Goal: Task Accomplishment & Management: Manage account settings

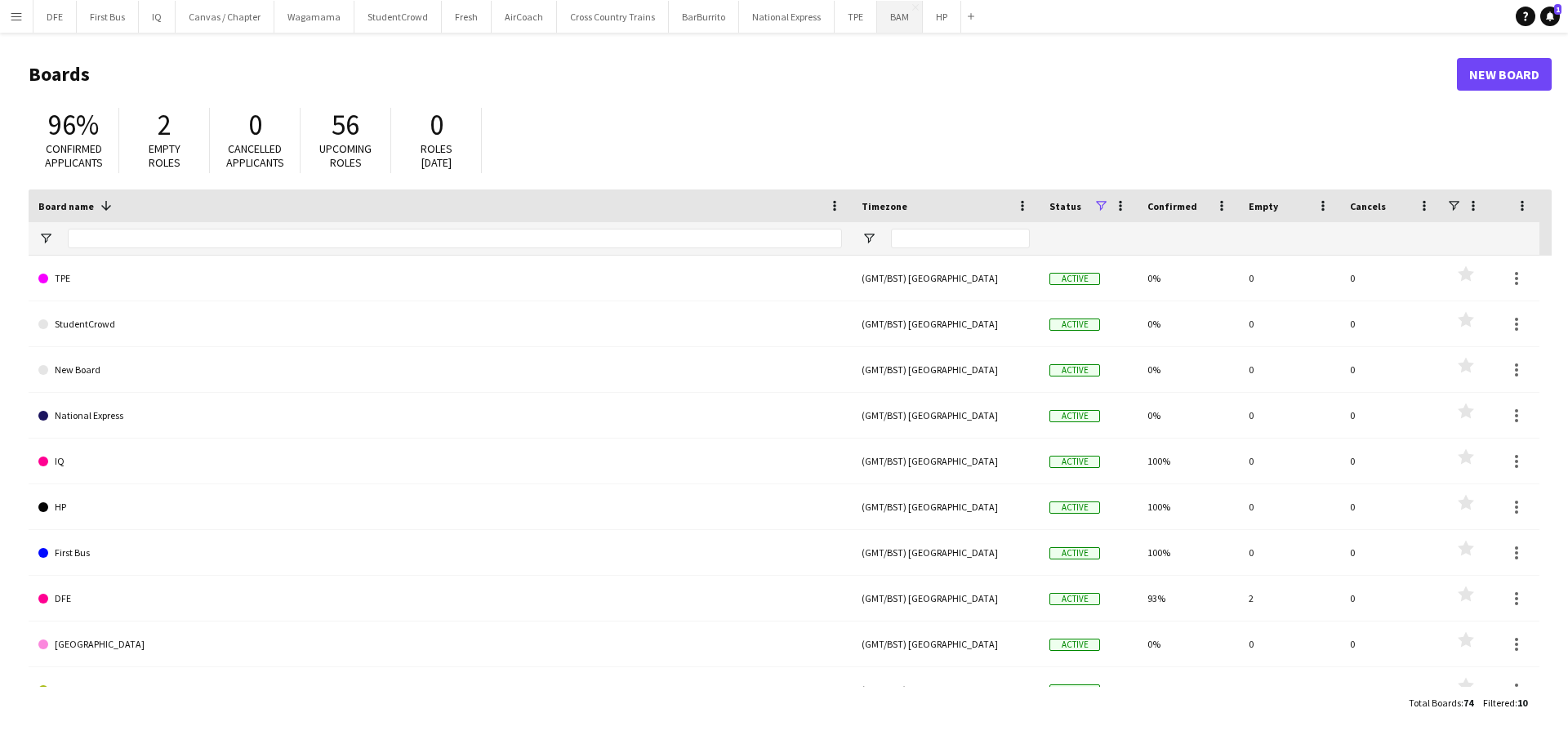
click at [883, 22] on button "BAM Close" at bounding box center [900, 16] width 46 height 32
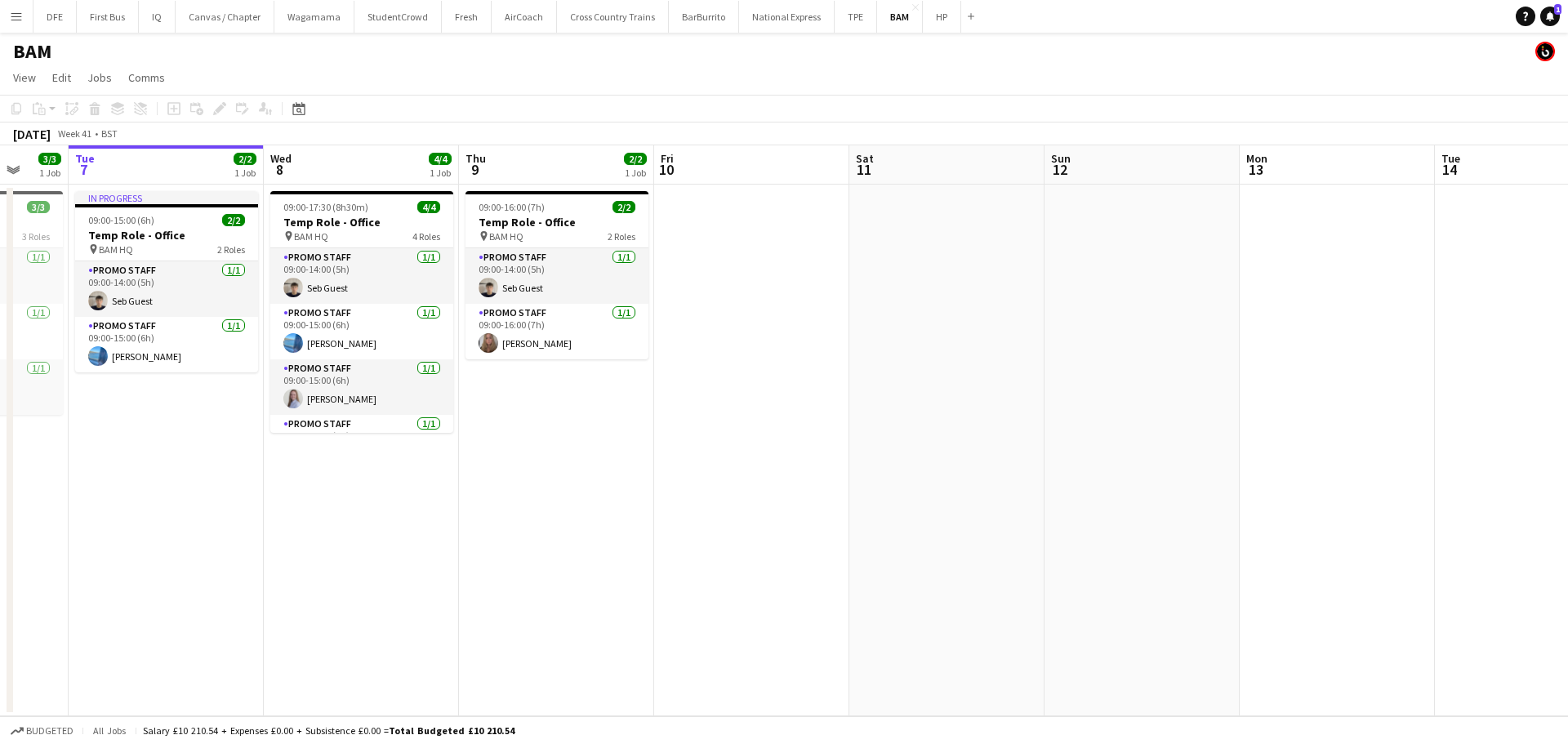
scroll to position [0, 509]
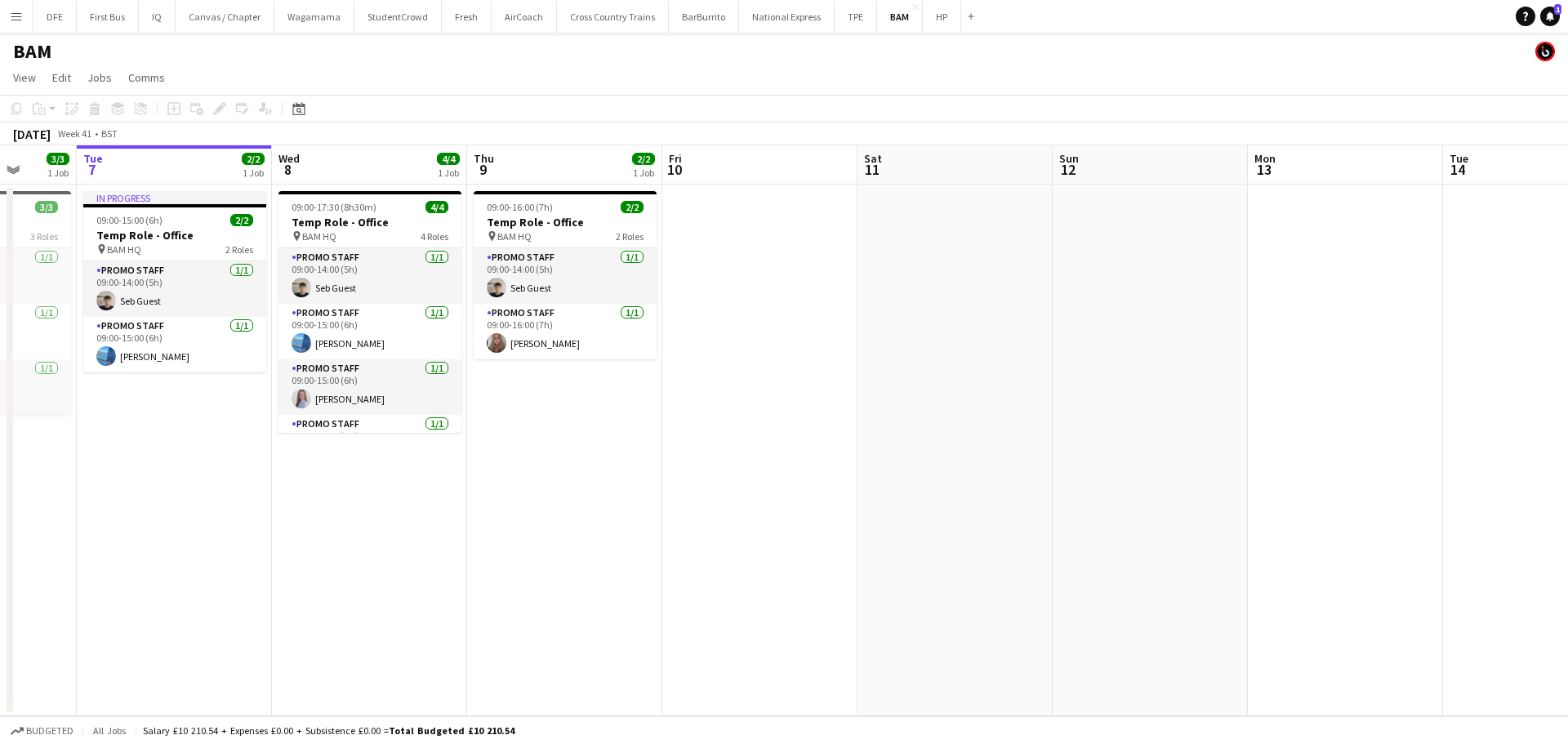
drag, startPoint x: 667, startPoint y: 545, endPoint x: 744, endPoint y: 539, distance: 77.2
click at [744, 539] on app-calendar-viewport "Sat 4 Sun 5 Mon 6 3/3 1 Job Tue 7 2/2 1 Job Wed 8 4/4 1 Job Thu 9 2/2 1 Job Fri…" at bounding box center [784, 431] width 1568 height 571
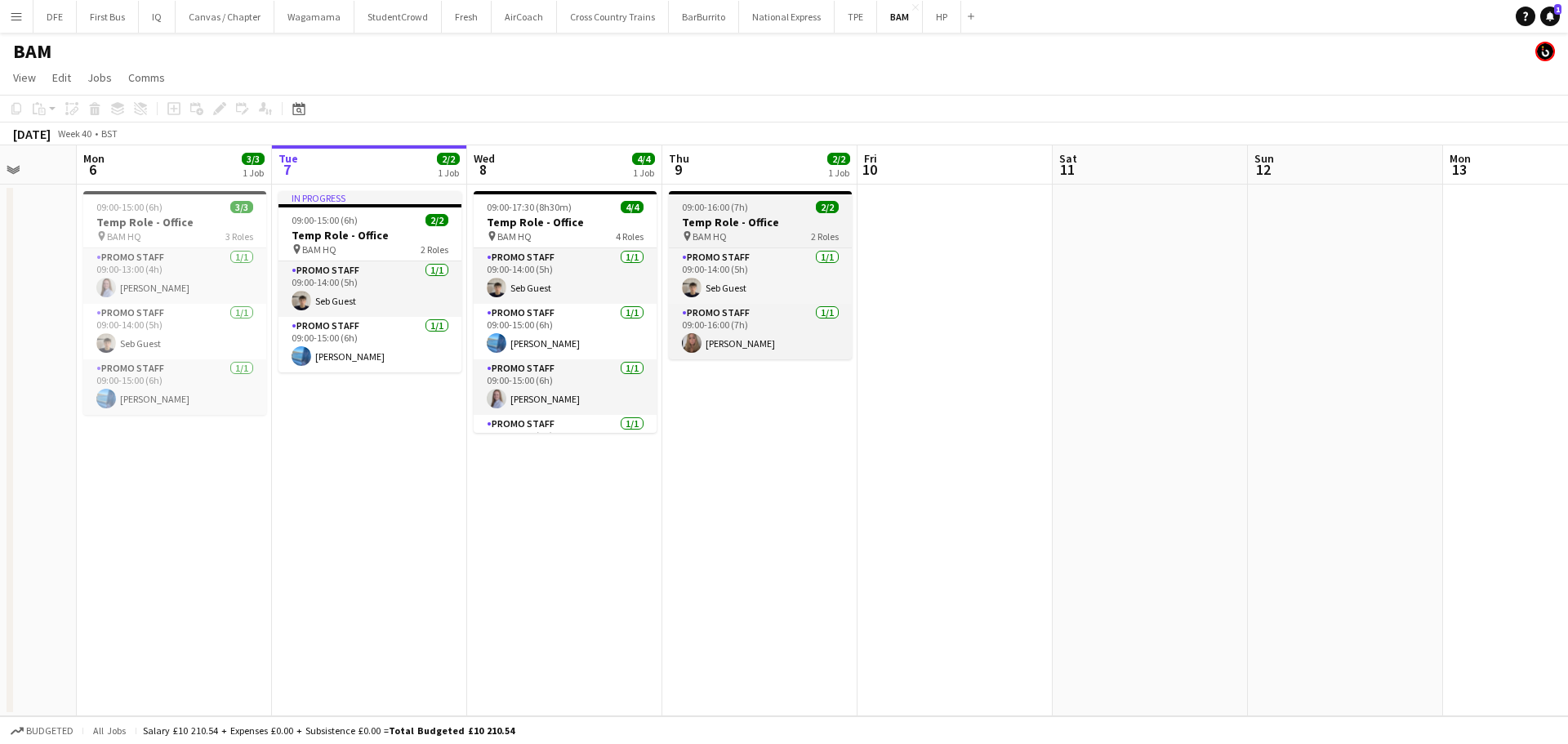
click at [771, 210] on div "09:00-16:00 (7h) 2/2" at bounding box center [760, 207] width 183 height 12
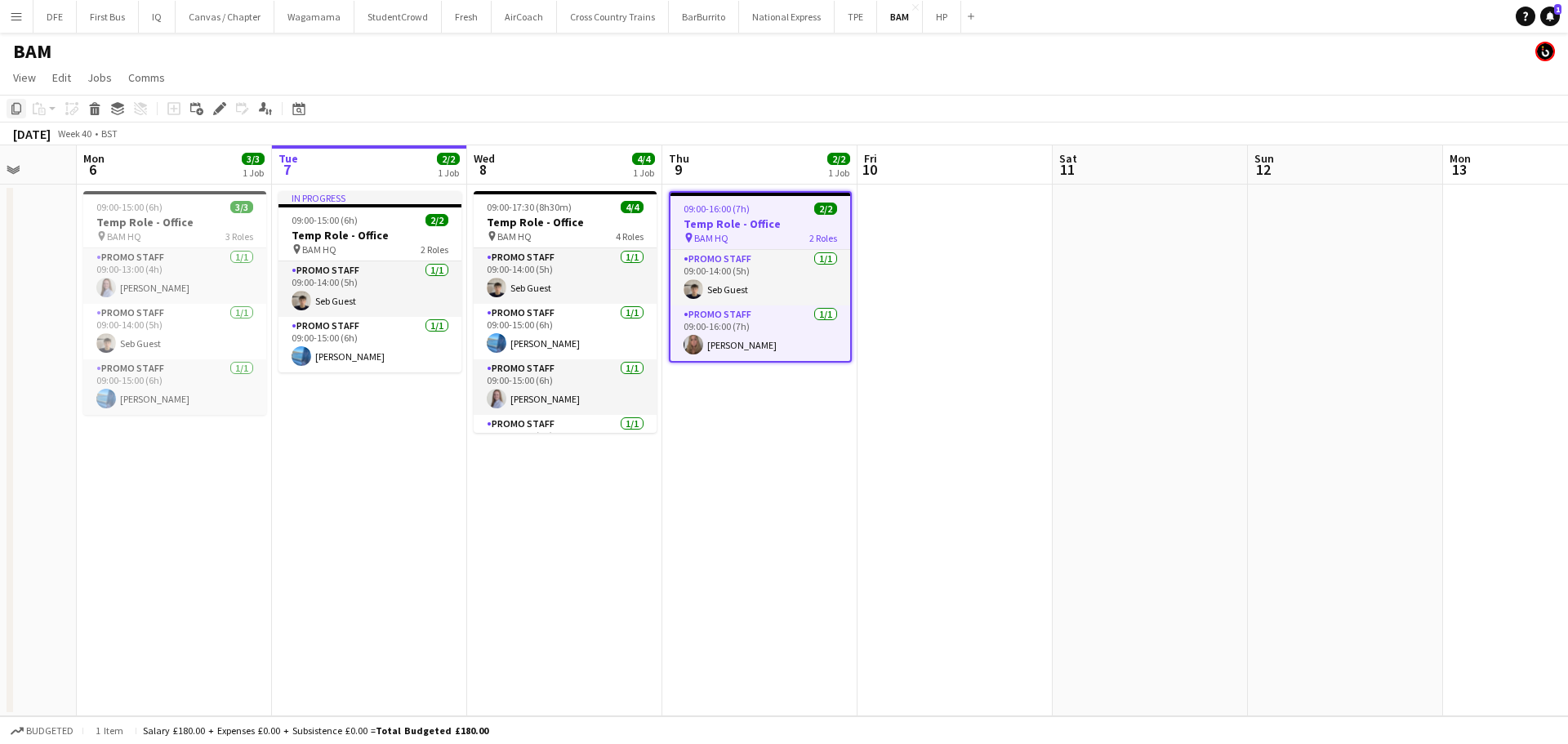
click at [14, 109] on icon at bounding box center [16, 108] width 9 height 11
click at [960, 226] on app-date-cell at bounding box center [955, 451] width 195 height 532
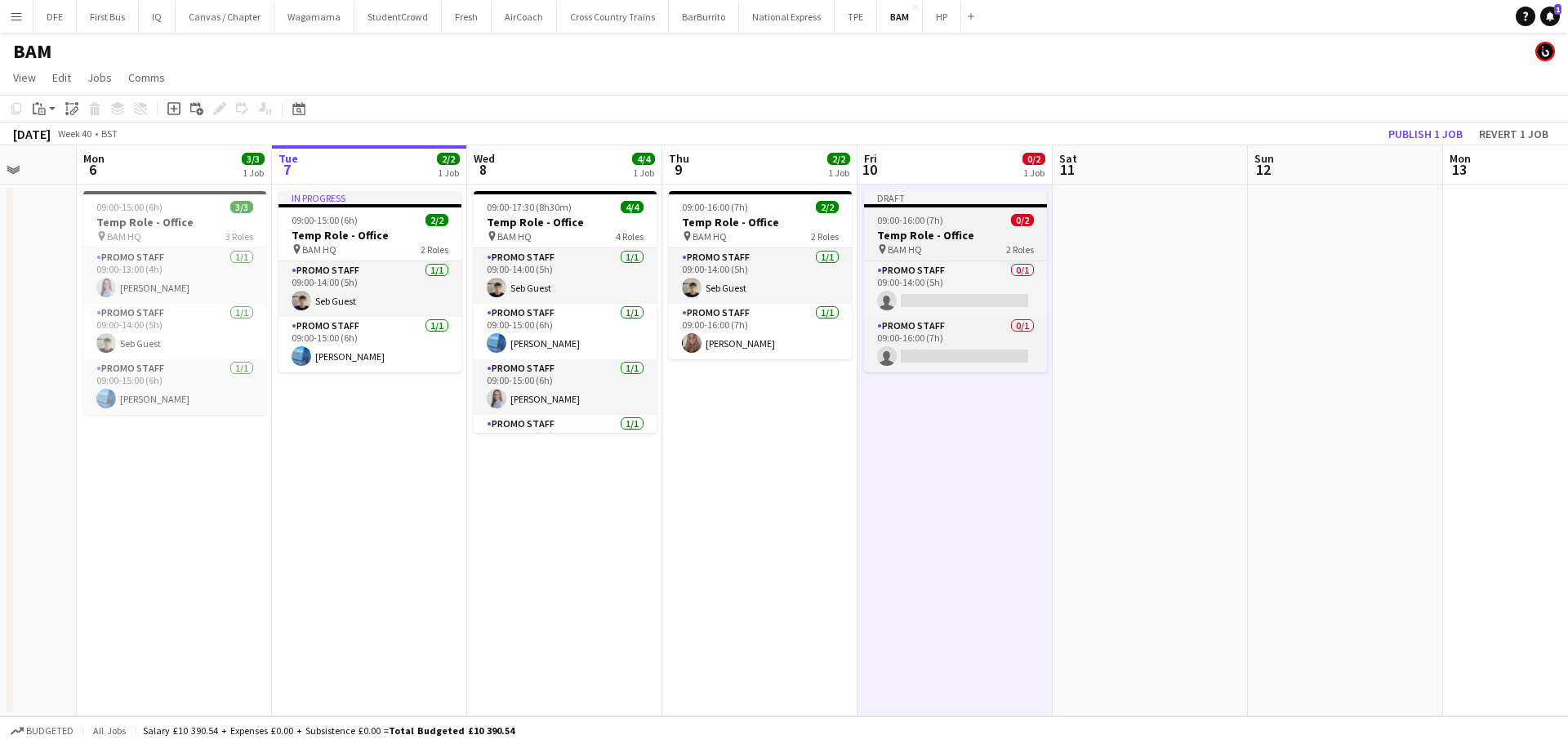
click at [974, 243] on div "pin BAM HQ 2 Roles" at bounding box center [955, 249] width 183 height 13
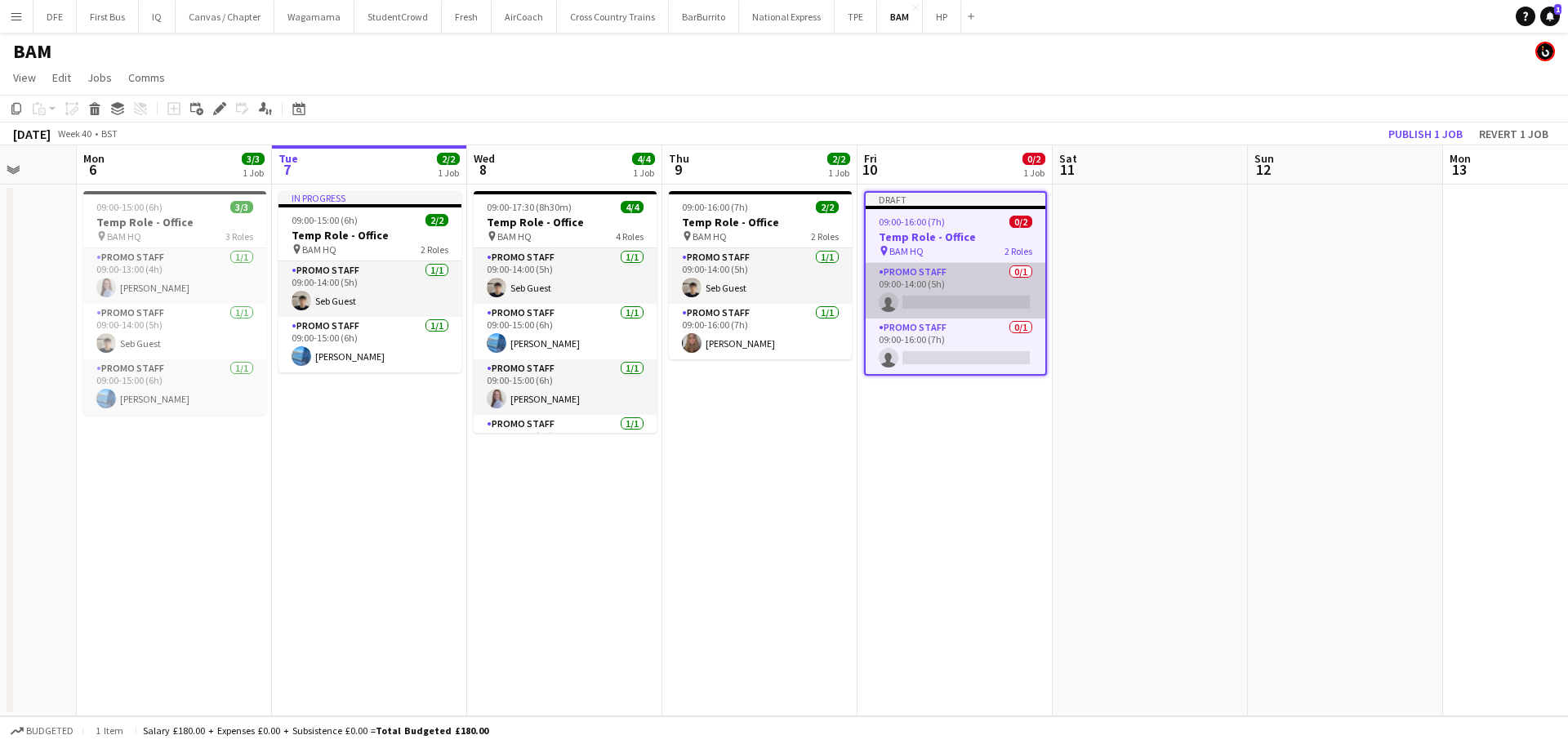
click at [931, 313] on app-card-role "Promo Staff 0/1 09:00-14:00 (5h) single-neutral-actions" at bounding box center [955, 291] width 179 height 55
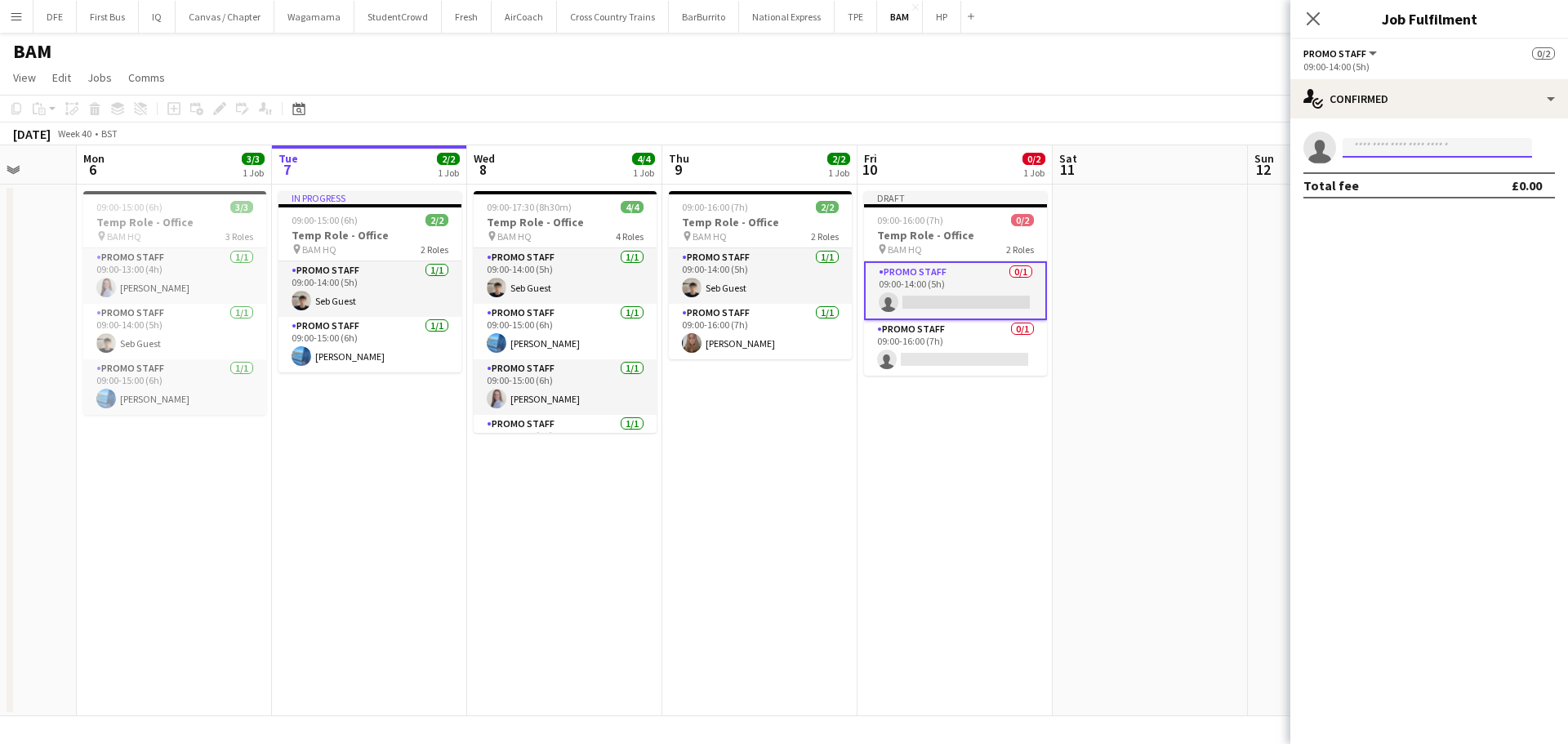
click at [1456, 152] on input at bounding box center [1438, 148] width 190 height 20
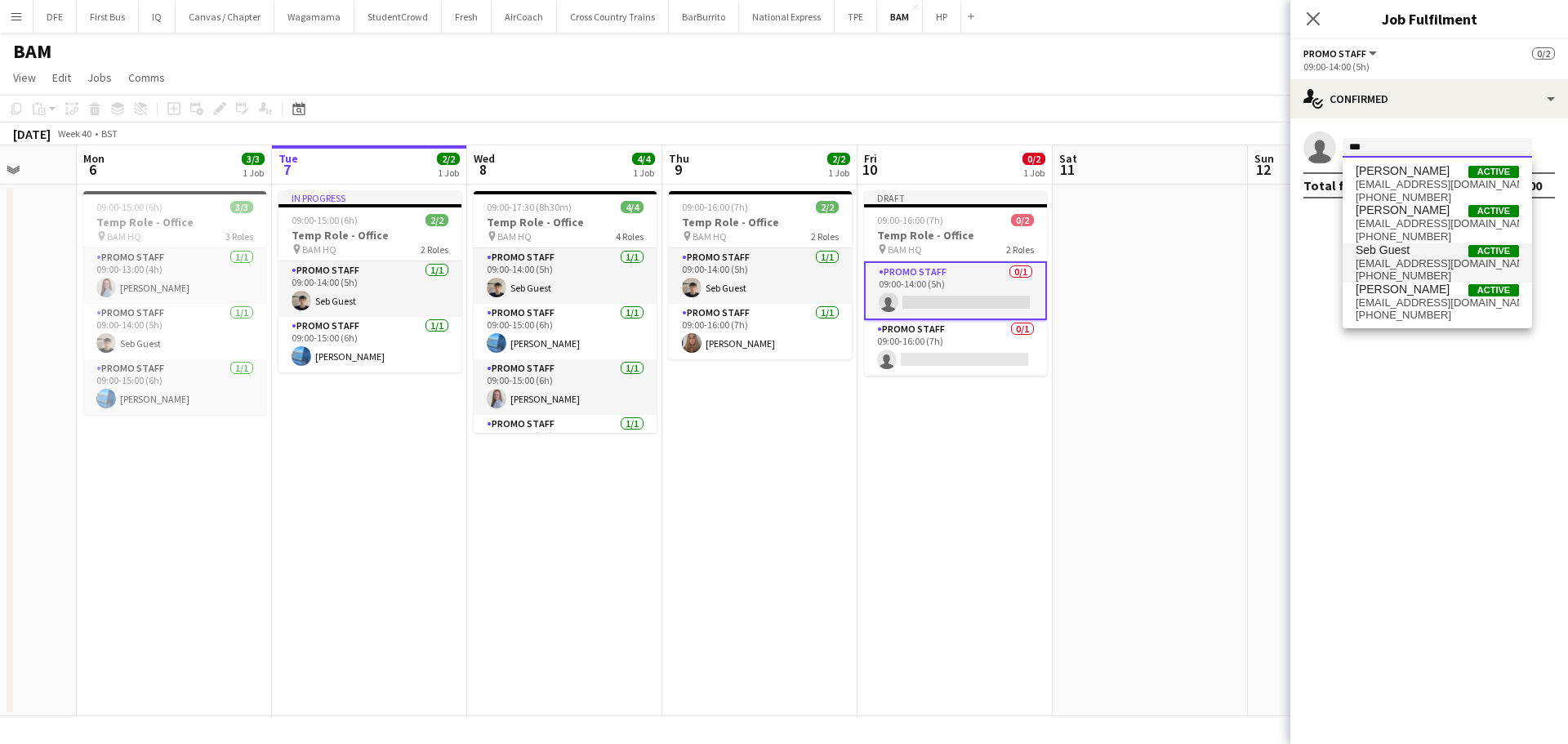
type input "***"
click at [1385, 262] on span "[EMAIL_ADDRESS][DOMAIN_NAME]" at bounding box center [1437, 263] width 163 height 13
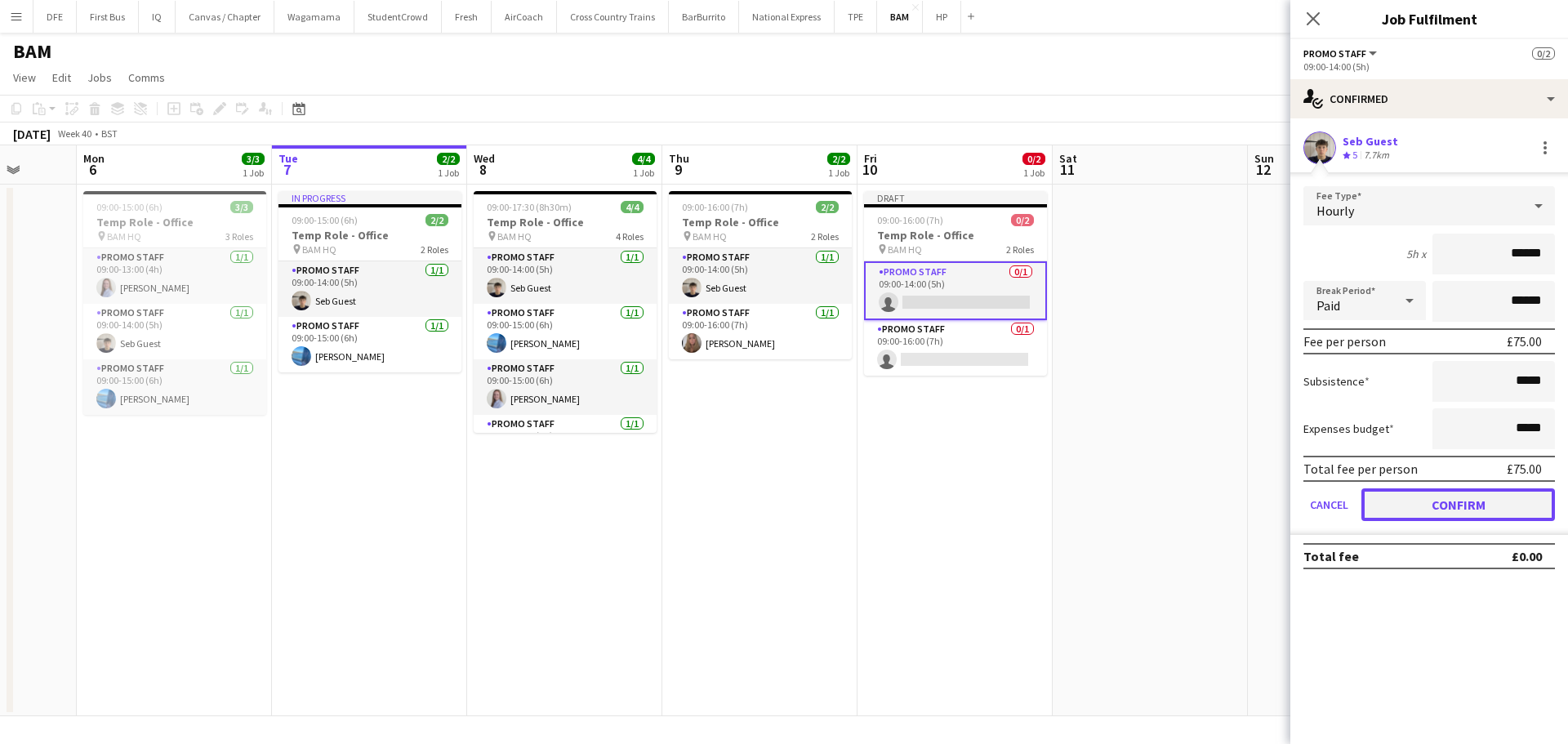
click at [1491, 513] on button "Confirm" at bounding box center [1458, 505] width 193 height 33
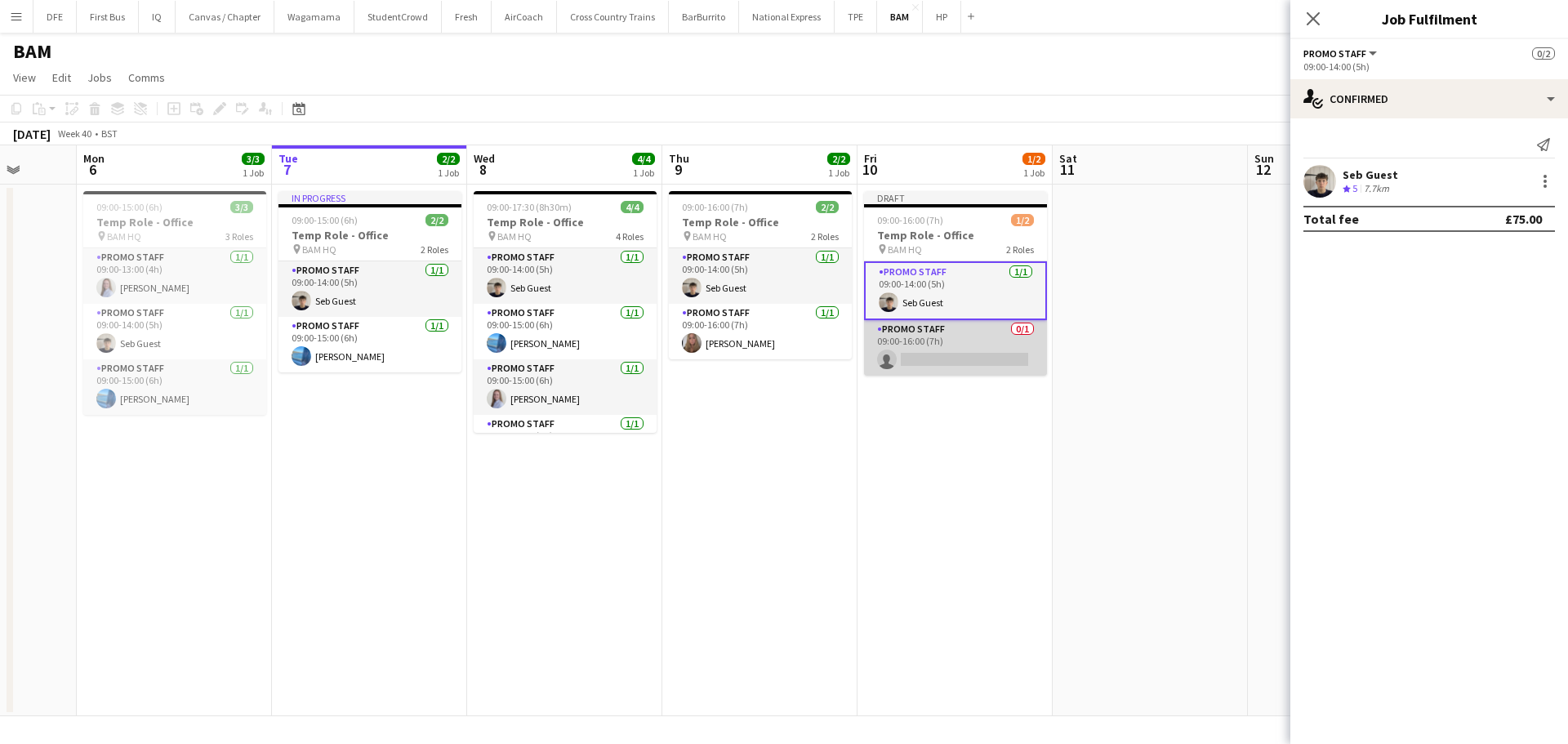
click at [986, 352] on app-card-role "Promo Staff 0/1 09:00-16:00 (7h) single-neutral-actions" at bounding box center [955, 348] width 183 height 55
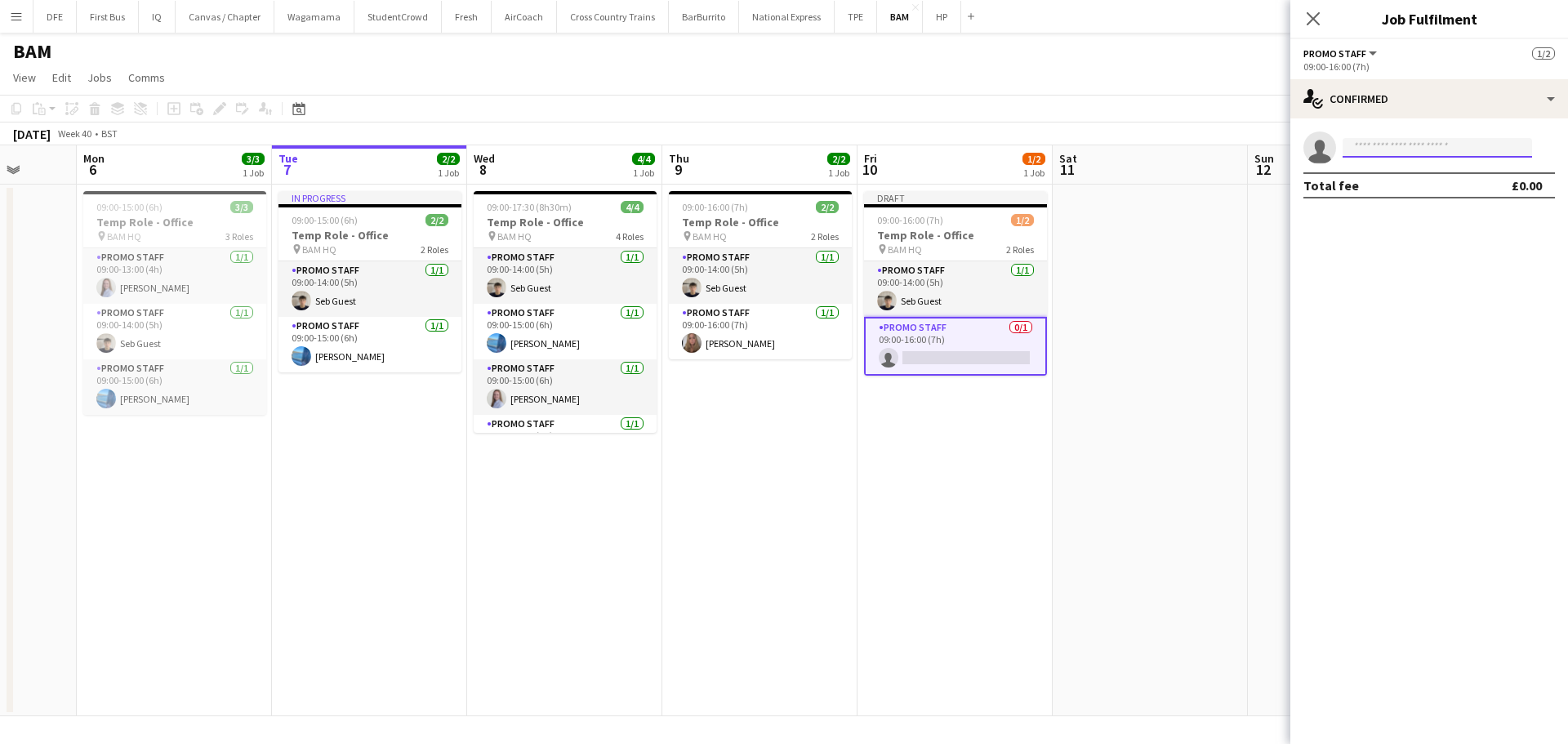
click at [1399, 149] on input at bounding box center [1438, 148] width 190 height 20
type input "********"
click at [1401, 177] on span "[PERSON_NAME]" at bounding box center [1402, 171] width 94 height 14
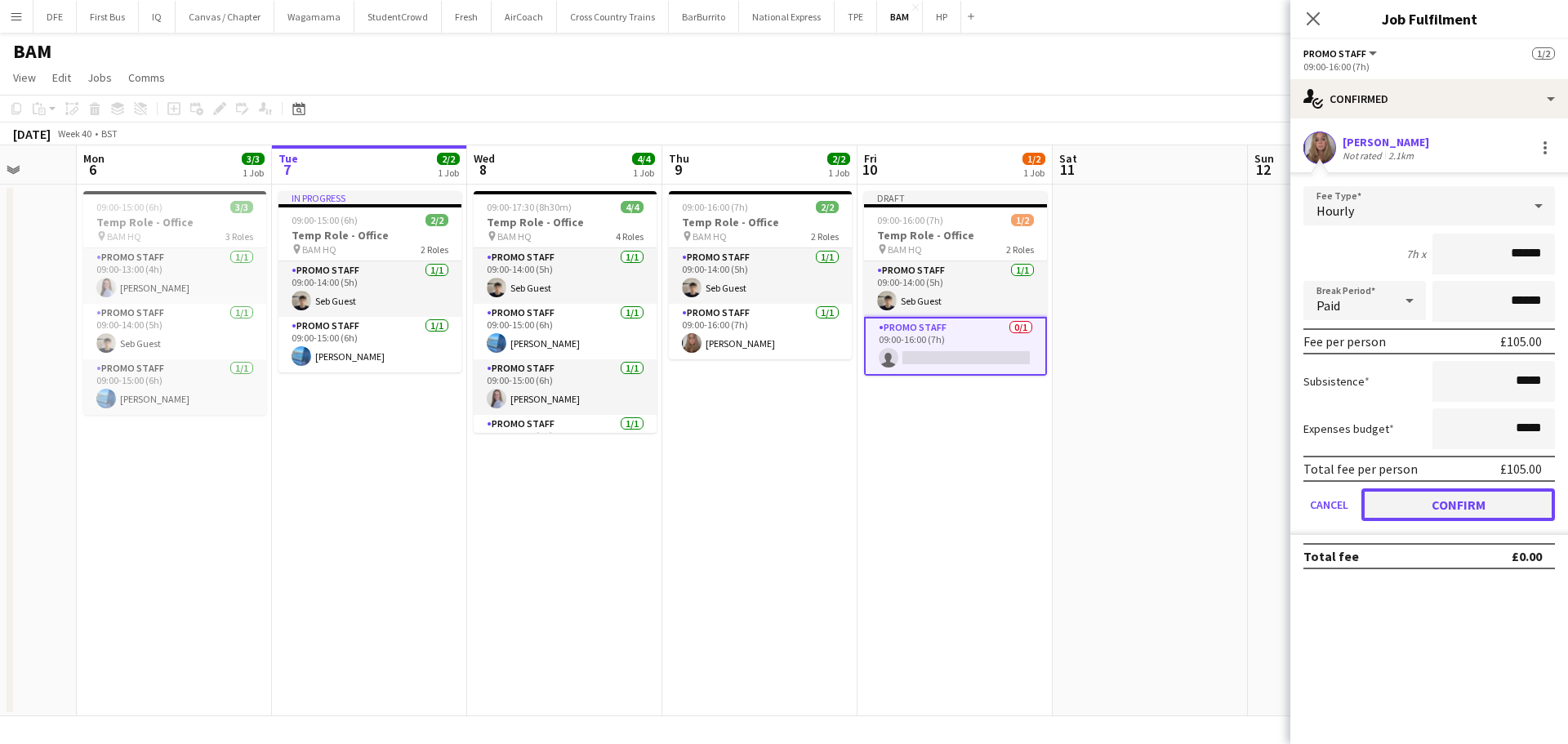
click at [1459, 514] on button "Confirm" at bounding box center [1458, 505] width 193 height 33
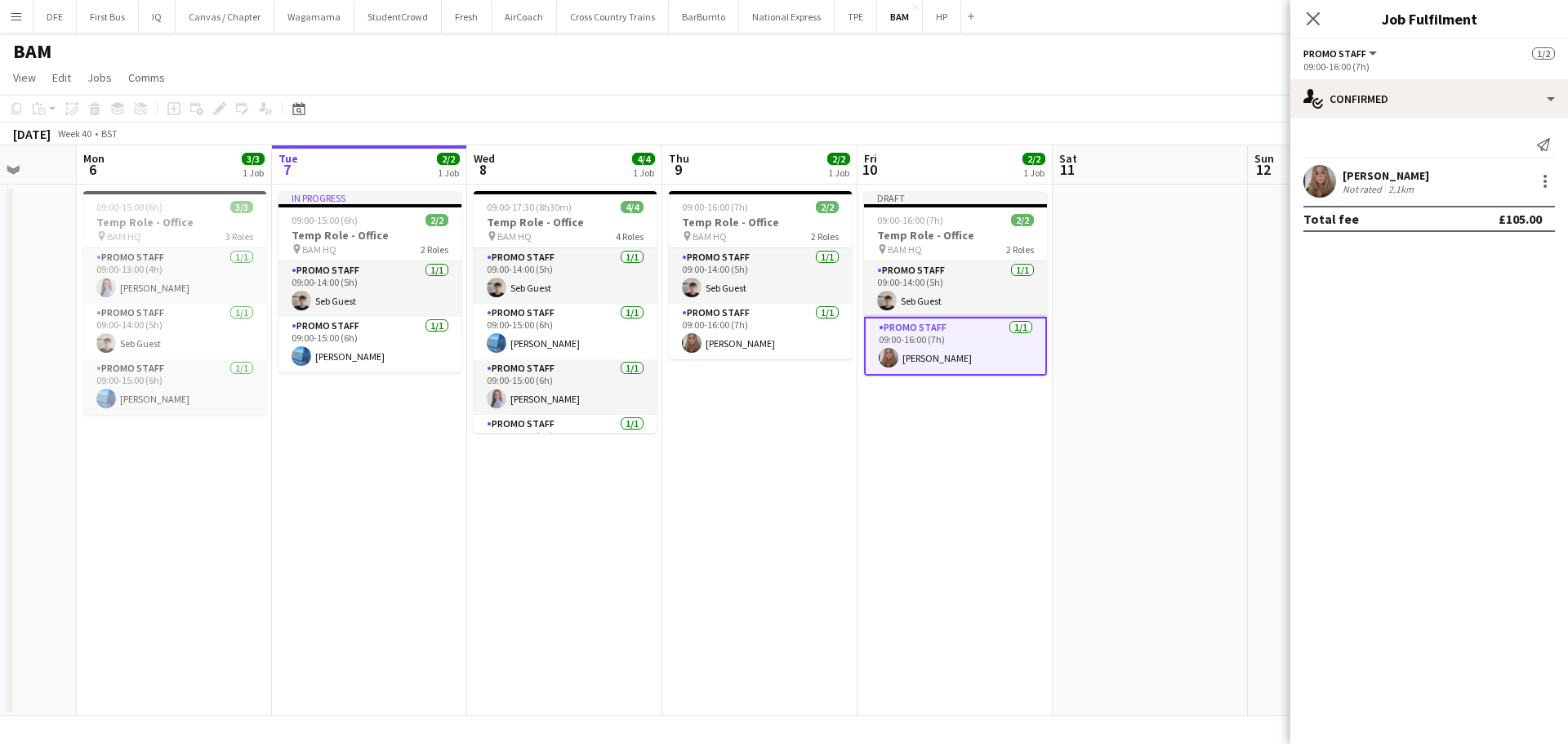
click at [948, 435] on app-date-cell "Draft 09:00-16:00 (7h) 2/2 Temp Role - Office pin BAM HQ 2 Roles Promo Staff [D…" at bounding box center [955, 451] width 195 height 532
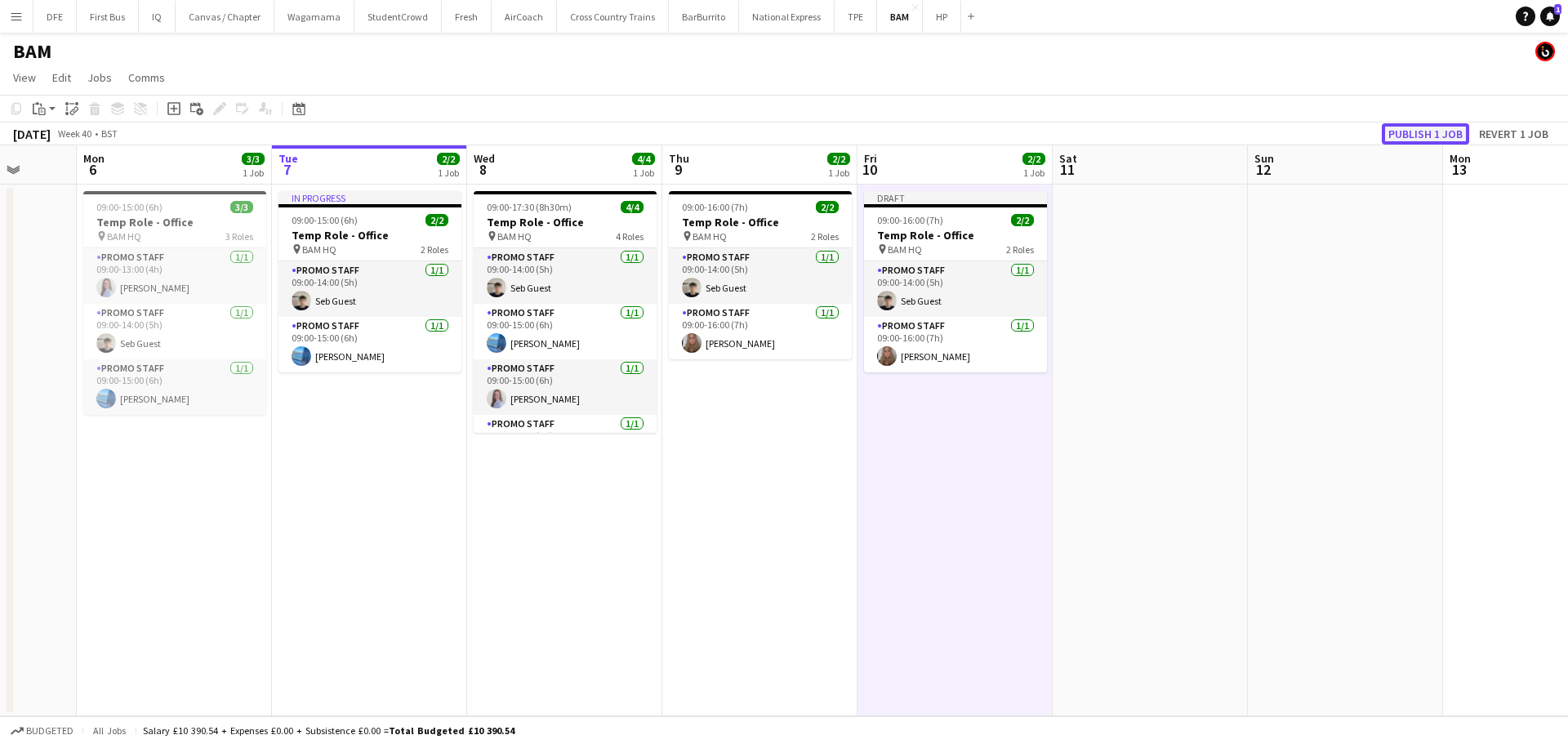
click at [1433, 135] on button "Publish 1 job" at bounding box center [1426, 134] width 87 height 22
